Goal: Transaction & Acquisition: Purchase product/service

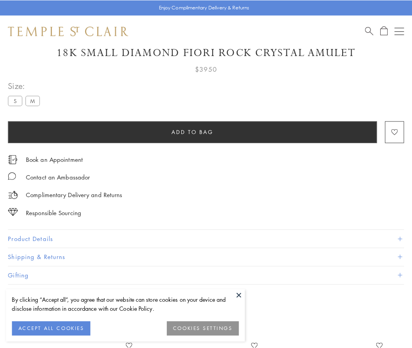
scroll to position [43, 0]
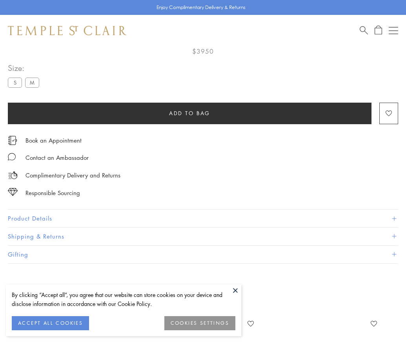
click at [189, 113] on span "Add to bag" at bounding box center [189, 113] width 41 height 9
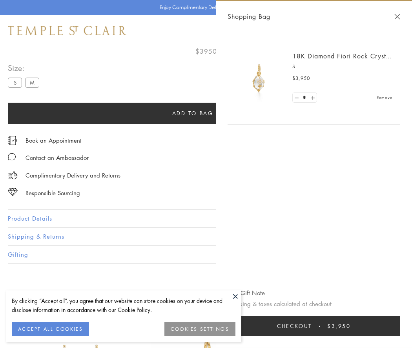
click at [312, 326] on span "Checkout" at bounding box center [294, 326] width 35 height 9
